Goal: Entertainment & Leisure: Consume media (video, audio)

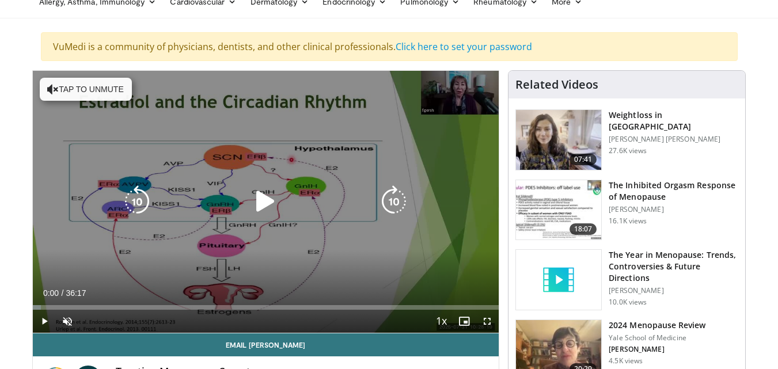
scroll to position [173, 0]
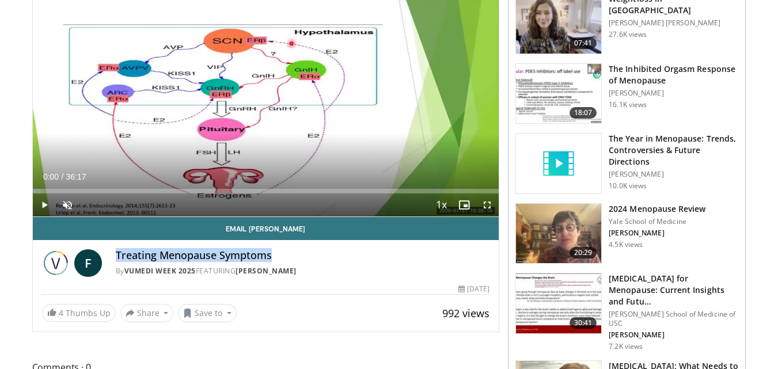
drag, startPoint x: 293, startPoint y: 255, endPoint x: 108, endPoint y: 258, distance: 185.5
click at [108, 258] on div "F Treating Menopause Symptoms By Vumedi Week 2025 FEATURING [PERSON_NAME] By Vu…" at bounding box center [266, 263] width 448 height 28
copy div "Treating Menopause Symptoms"
